Goal: Check status: Check status

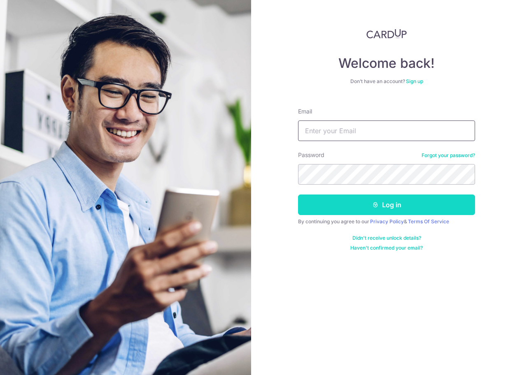
type input "[PERSON_NAME][EMAIL_ADDRESS][DOMAIN_NAME]"
click at [363, 208] on button "Log in" at bounding box center [386, 205] width 177 height 21
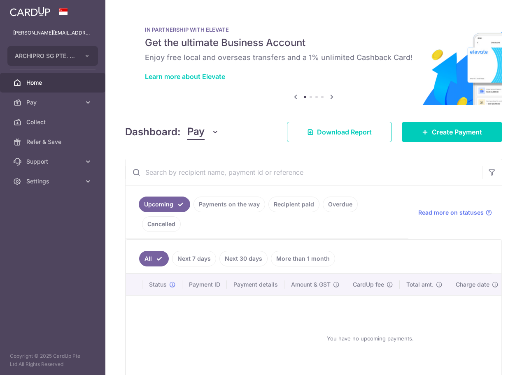
click at [242, 204] on link "Payments on the way" at bounding box center [229, 205] width 72 height 16
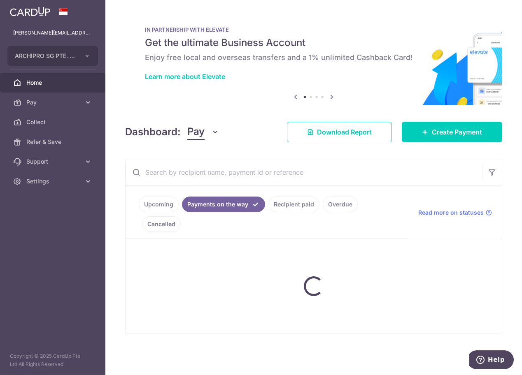
click at [292, 209] on ul "Upcoming Payments on the way Recipient paid Overdue Cancelled" at bounding box center [266, 212] width 283 height 53
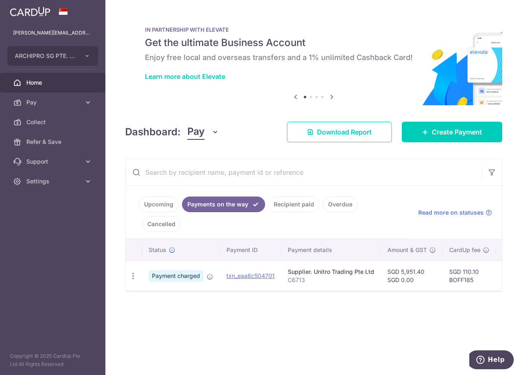
click at [292, 207] on link "Recipient paid" at bounding box center [293, 205] width 51 height 16
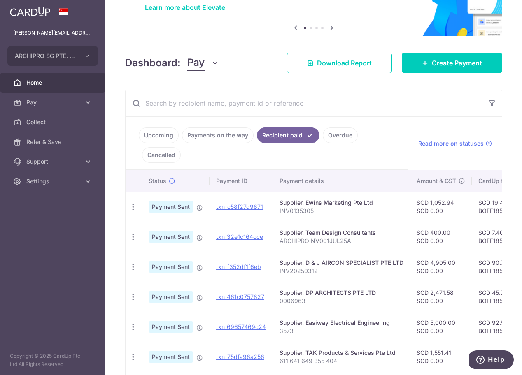
scroll to position [165, 0]
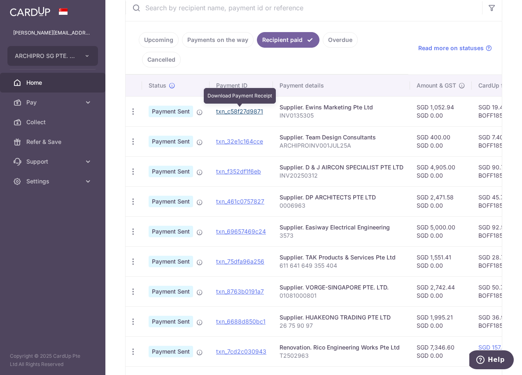
click at [252, 114] on link "txn_c58f27d9871" at bounding box center [239, 111] width 47 height 7
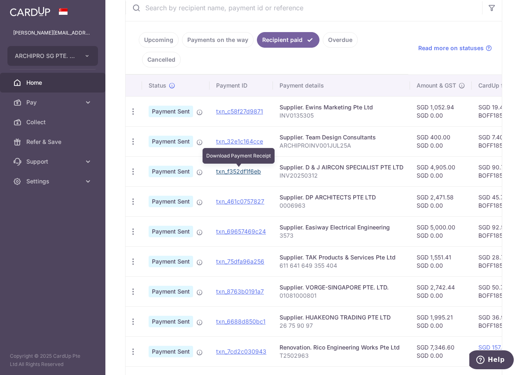
click at [250, 172] on link "txn_f352df1f6eb" at bounding box center [238, 171] width 45 height 7
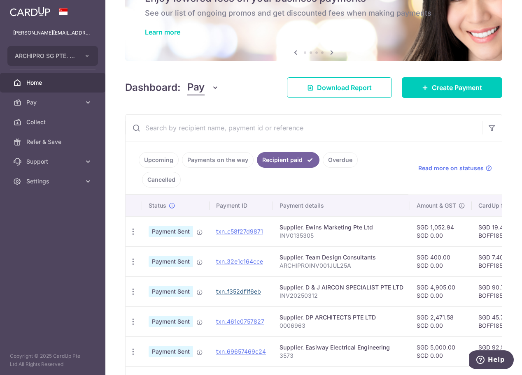
scroll to position [41, 0]
